Goal: Check status: Check status

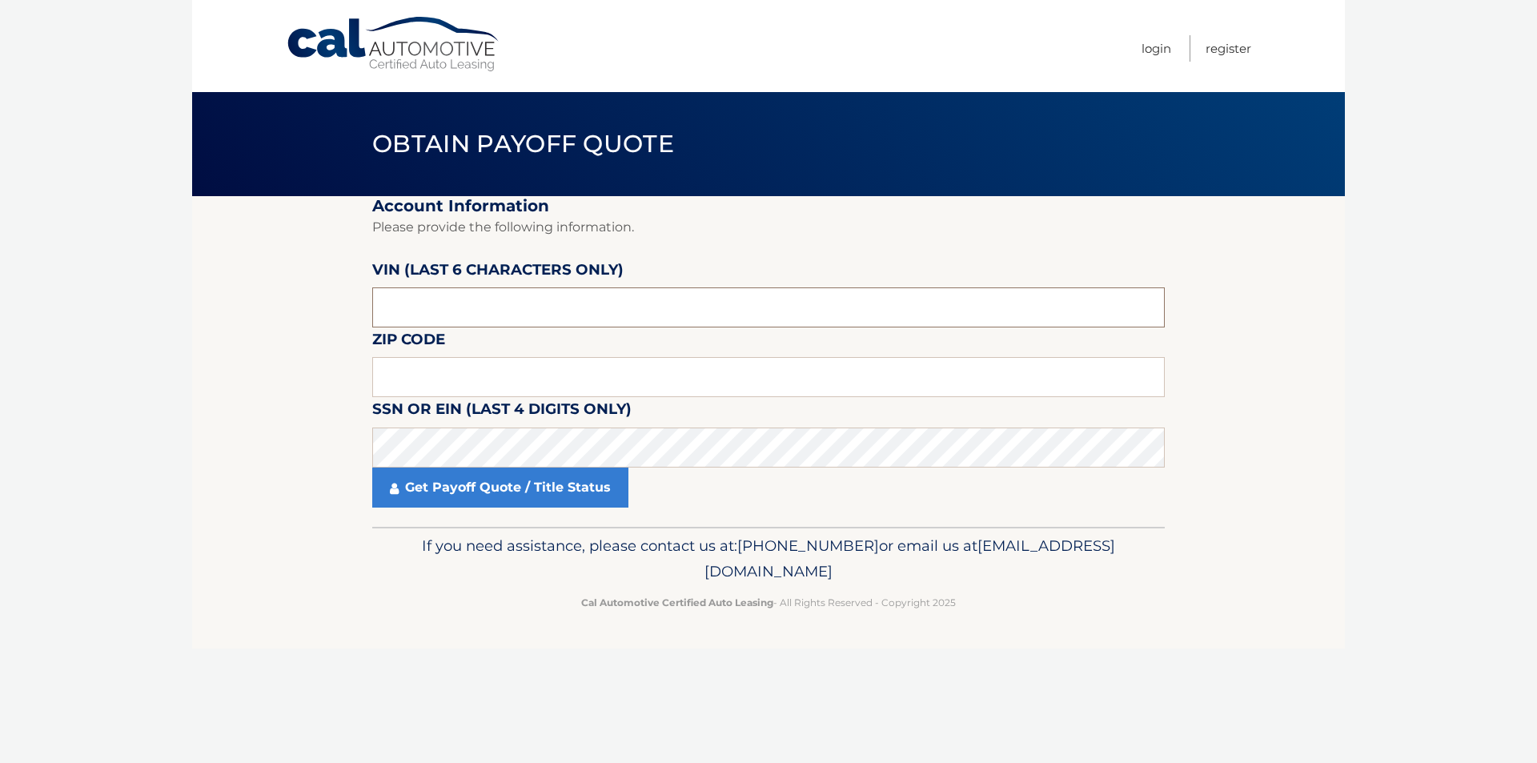
click at [546, 305] on input "text" at bounding box center [768, 307] width 792 height 40
click at [489, 302] on input "text" at bounding box center [768, 307] width 792 height 40
click at [417, 378] on input "text" at bounding box center [768, 377] width 792 height 40
type input "10710"
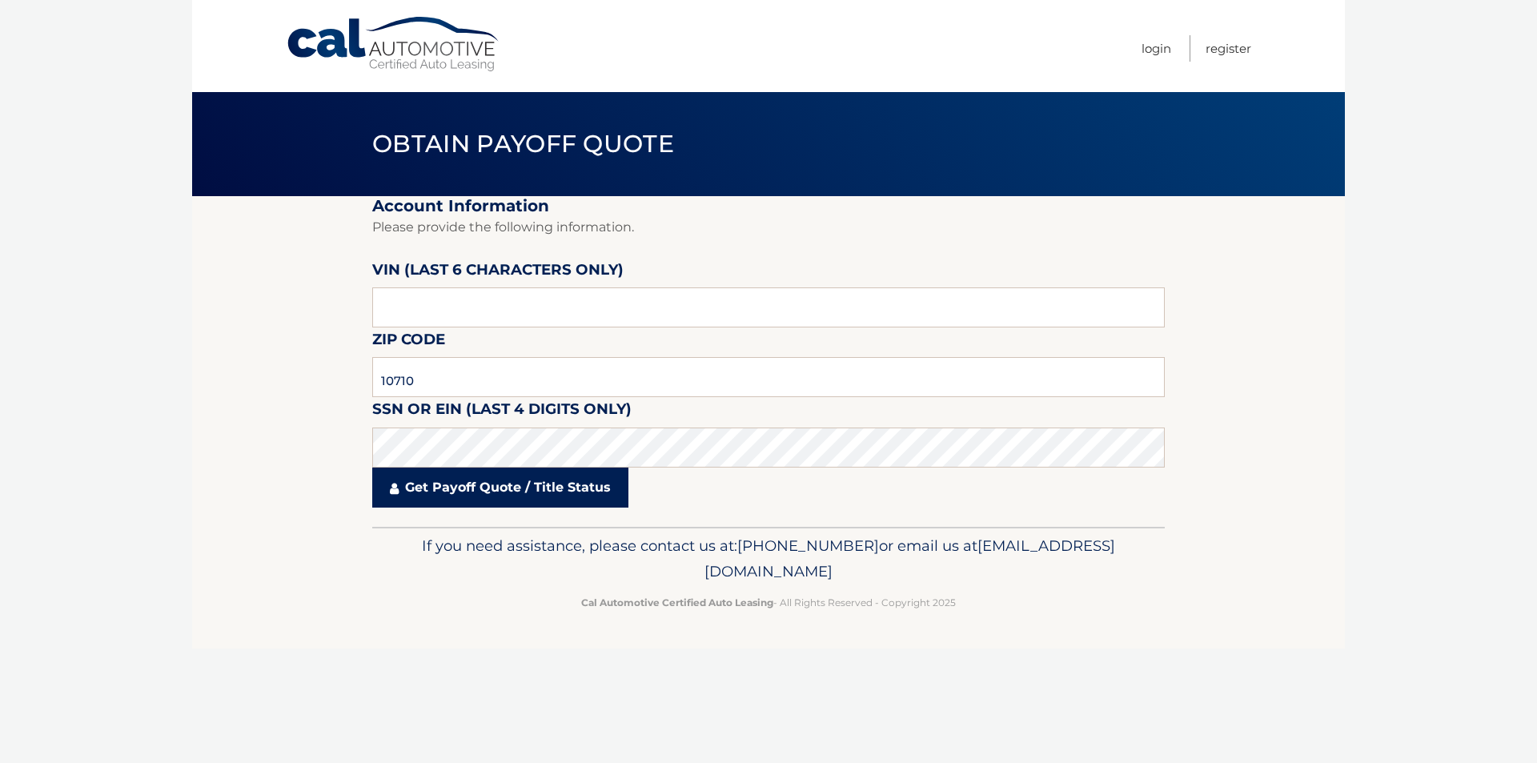
click at [499, 486] on link "Get Payoff Quote / Title Status" at bounding box center [500, 487] width 256 height 40
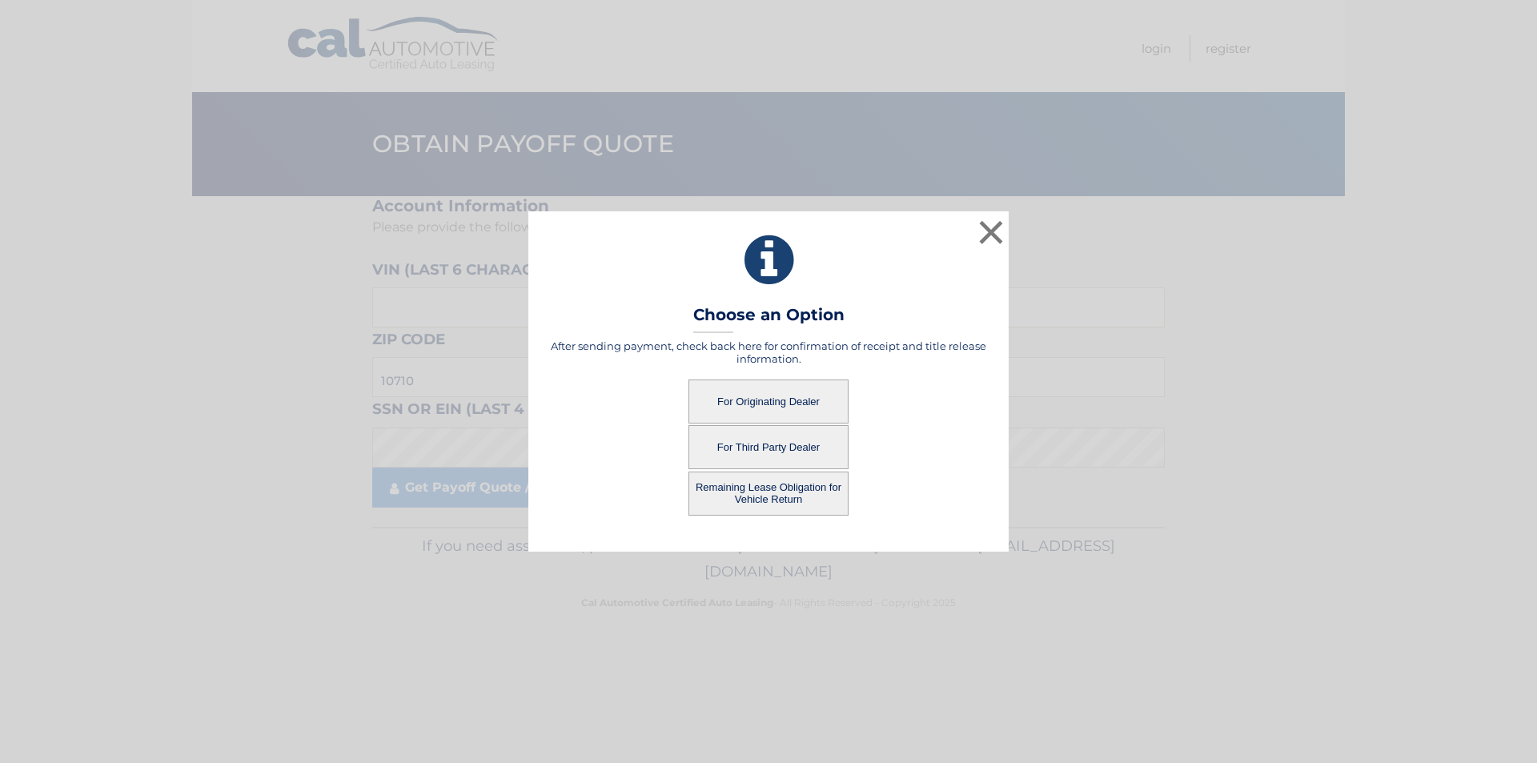
click at [791, 450] on button "For Third Party Dealer" at bounding box center [768, 447] width 160 height 44
click at [752, 439] on button "For Third Party Dealer" at bounding box center [768, 447] width 160 height 44
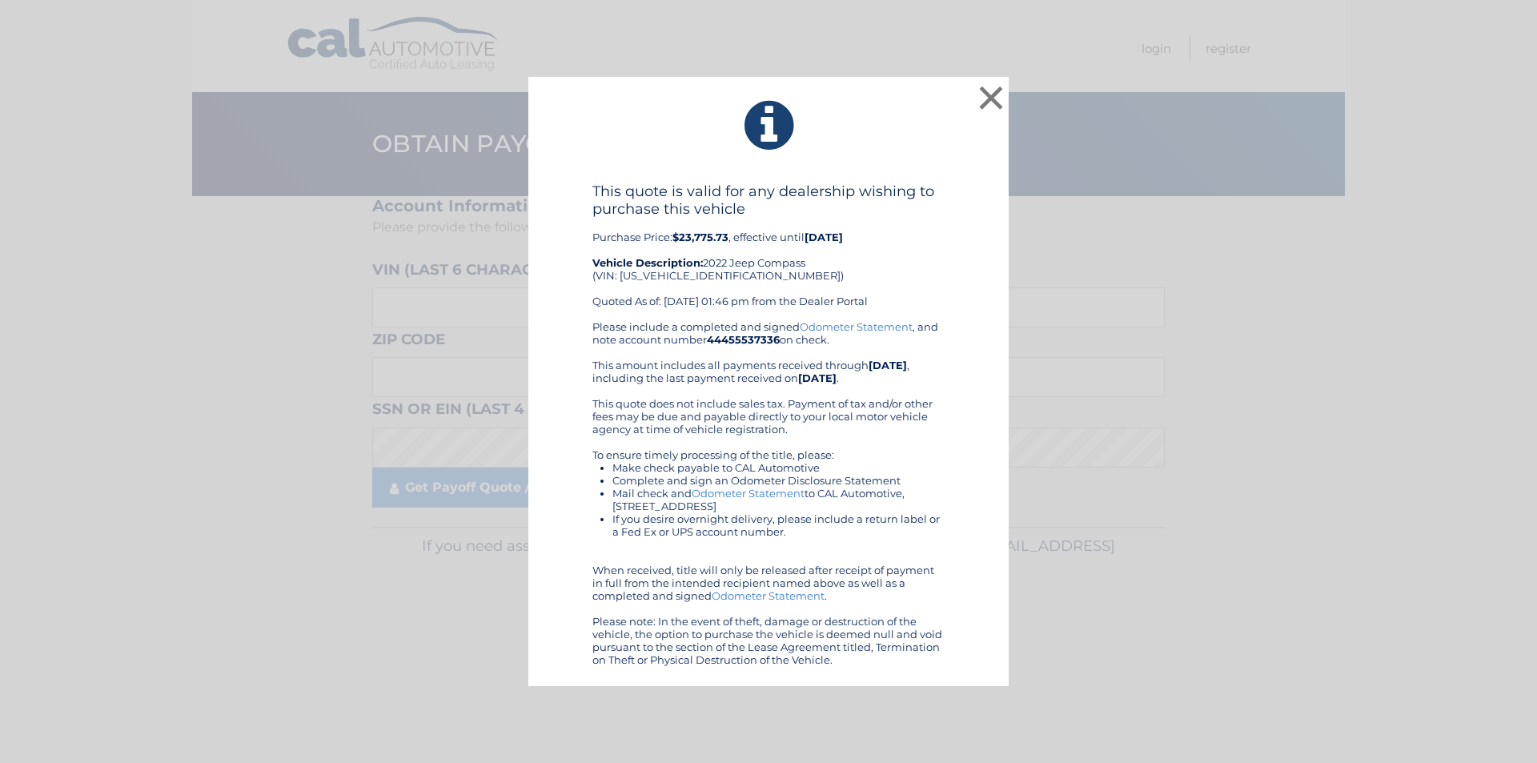
drag, startPoint x: 583, startPoint y: 142, endPoint x: 868, endPoint y: 667, distance: 596.3
click at [868, 667] on div "× This quote is valid for any dealership wishing to purchase this vehicle Purch…" at bounding box center [768, 382] width 480 height 610
click at [990, 93] on button "×" at bounding box center [991, 98] width 32 height 32
